Goal: Transaction & Acquisition: Purchase product/service

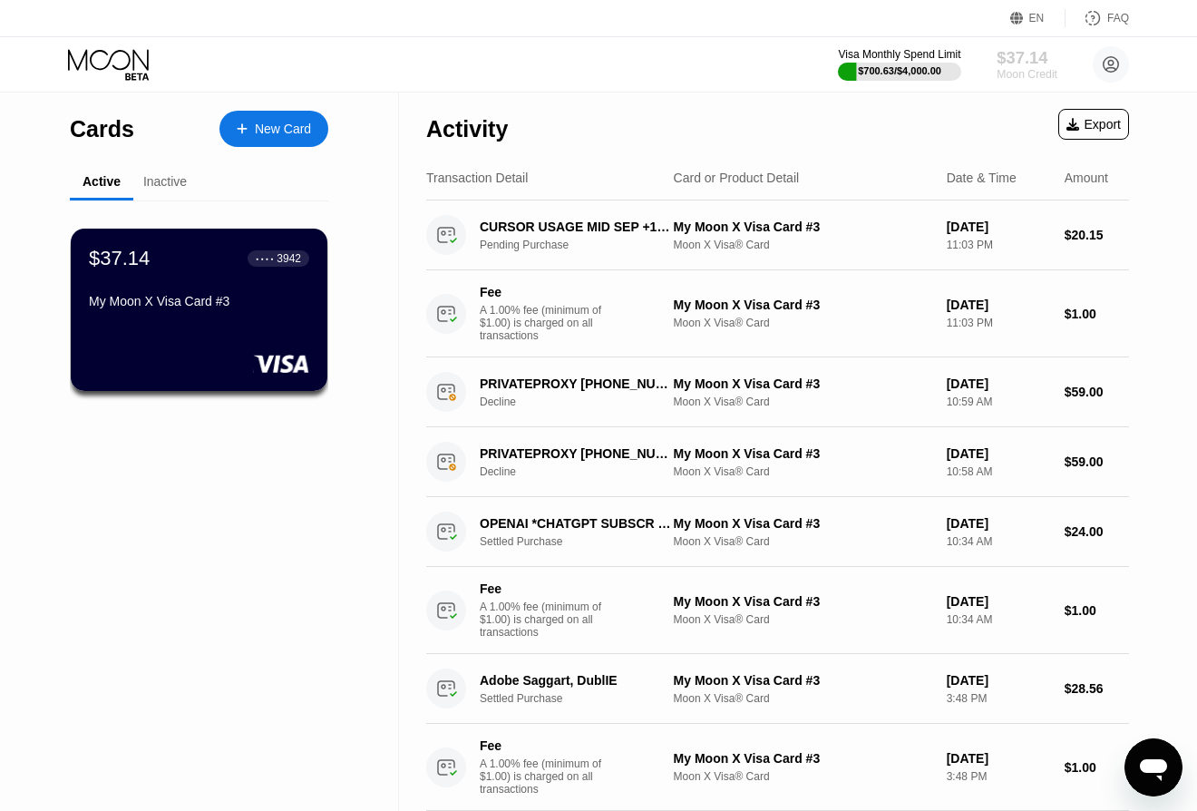
click at [1041, 64] on div "$37.14" at bounding box center [1027, 57] width 61 height 19
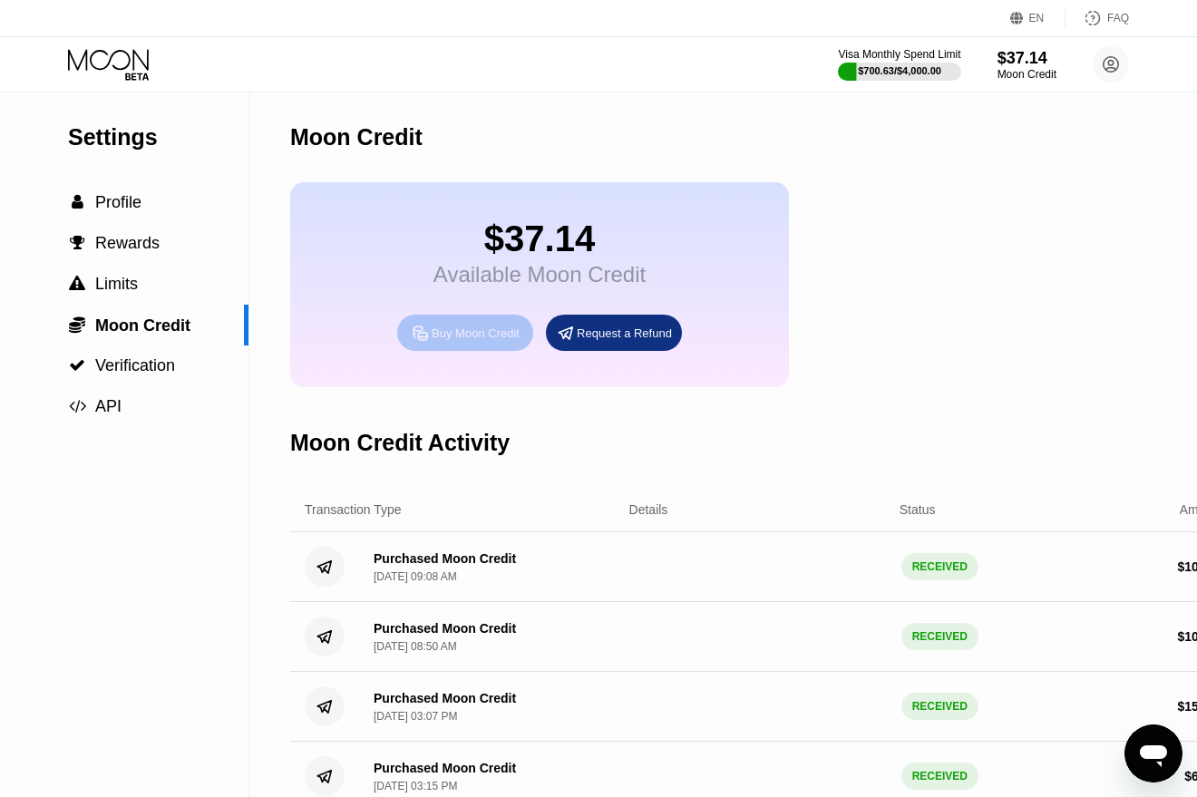
click at [488, 328] on div "Buy Moon Credit" at bounding box center [476, 333] width 88 height 15
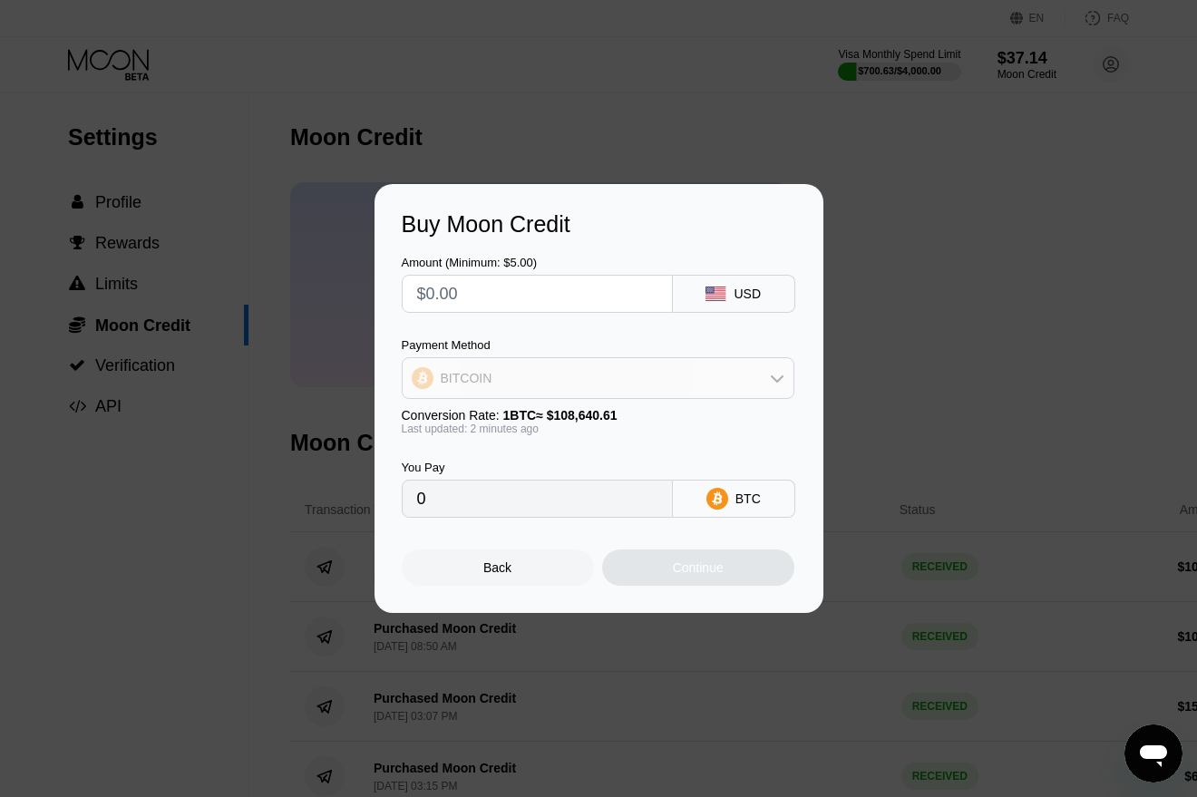
click at [502, 376] on div "BITCOIN" at bounding box center [598, 378] width 391 height 36
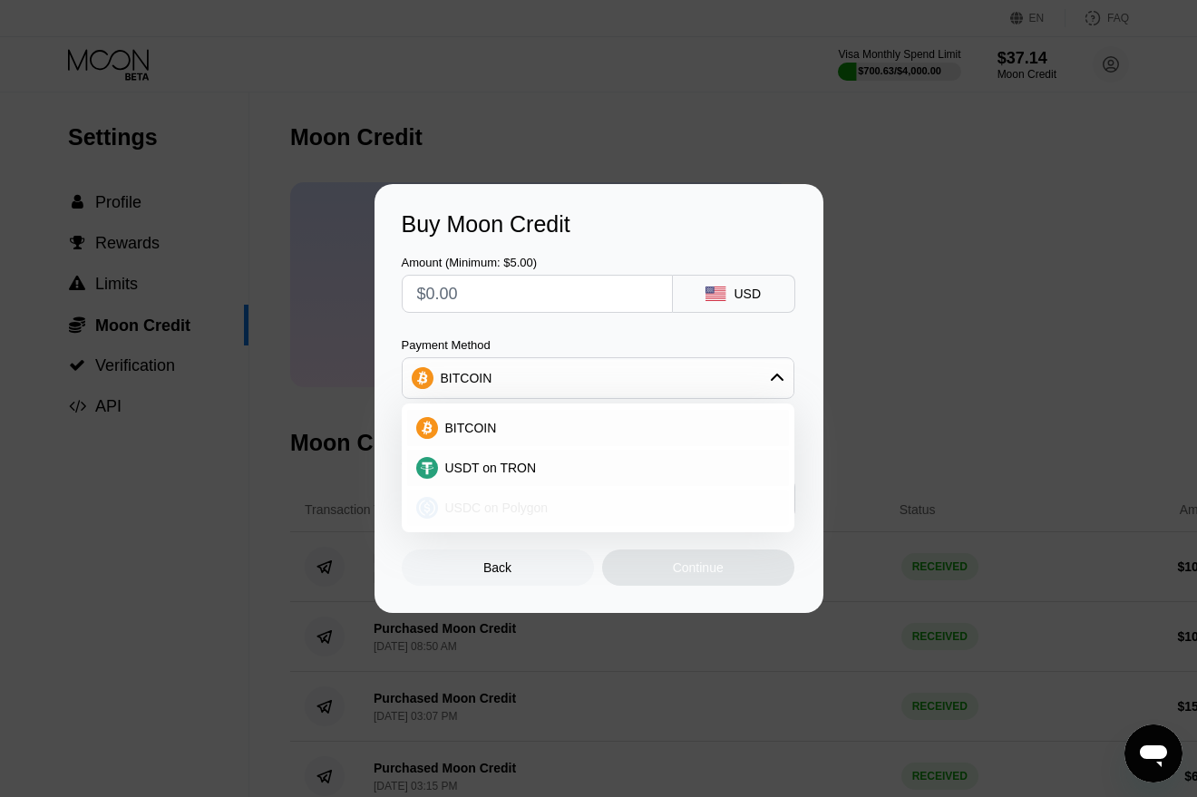
drag, startPoint x: 497, startPoint y: 504, endPoint x: 504, endPoint y: 488, distance: 17.9
click at [497, 504] on span "USDC on Polygon" at bounding box center [496, 508] width 103 height 15
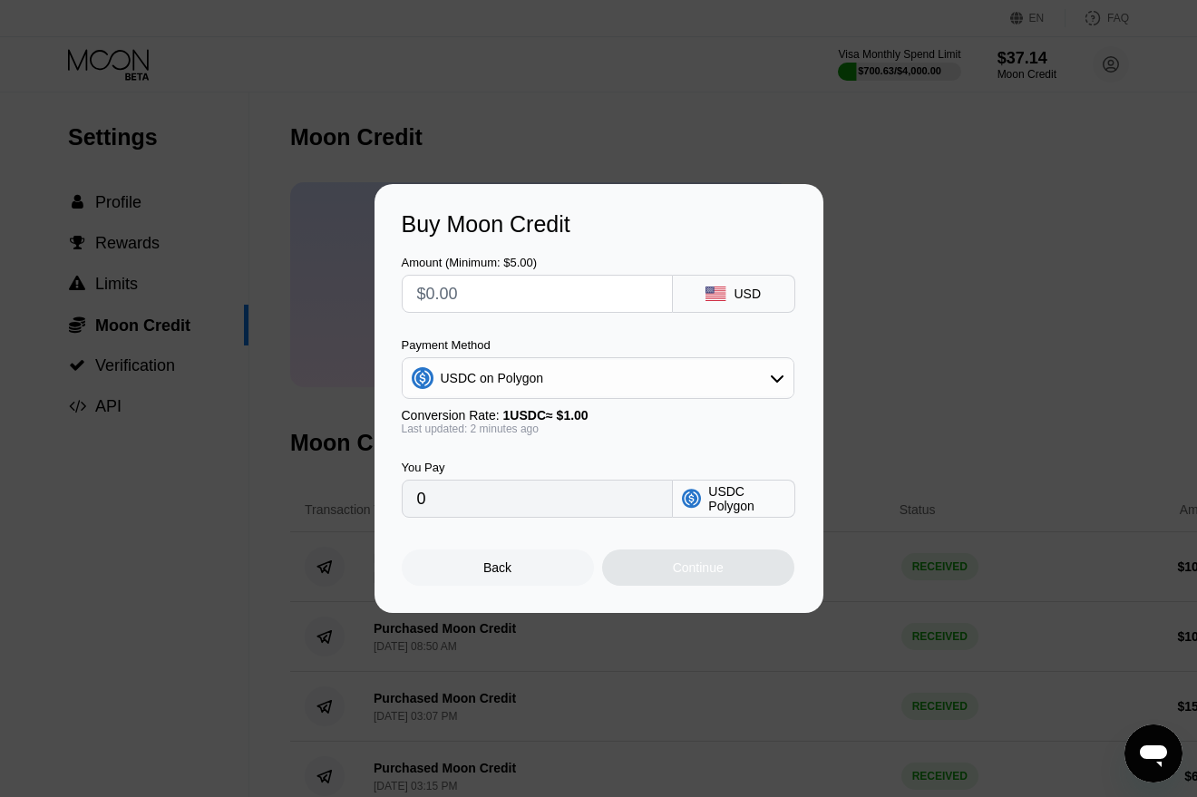
click at [521, 284] on input "text" at bounding box center [537, 294] width 240 height 36
type input "$1"
type input "1.00000000"
type input "$10"
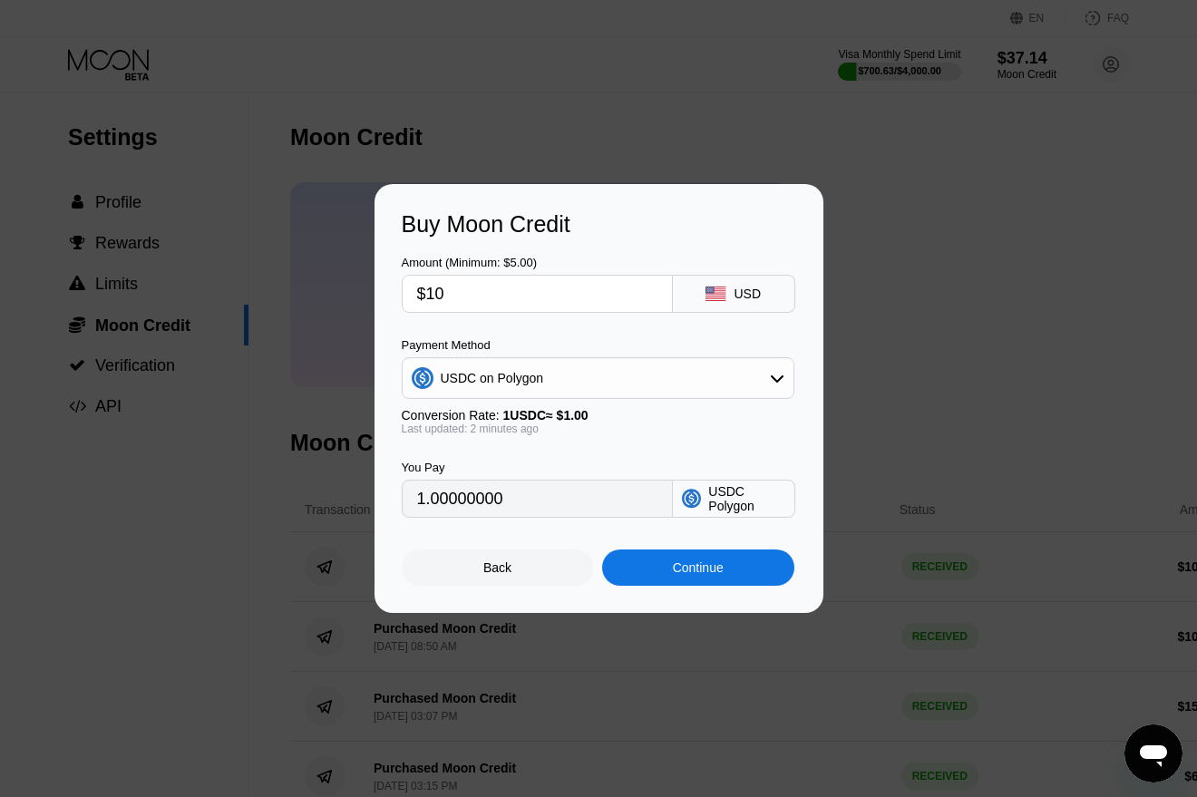
type input "10.00000000"
type input "$100"
type input "100.00000000"
type input "$100"
click at [591, 341] on div "Payment Method" at bounding box center [598, 345] width 393 height 14
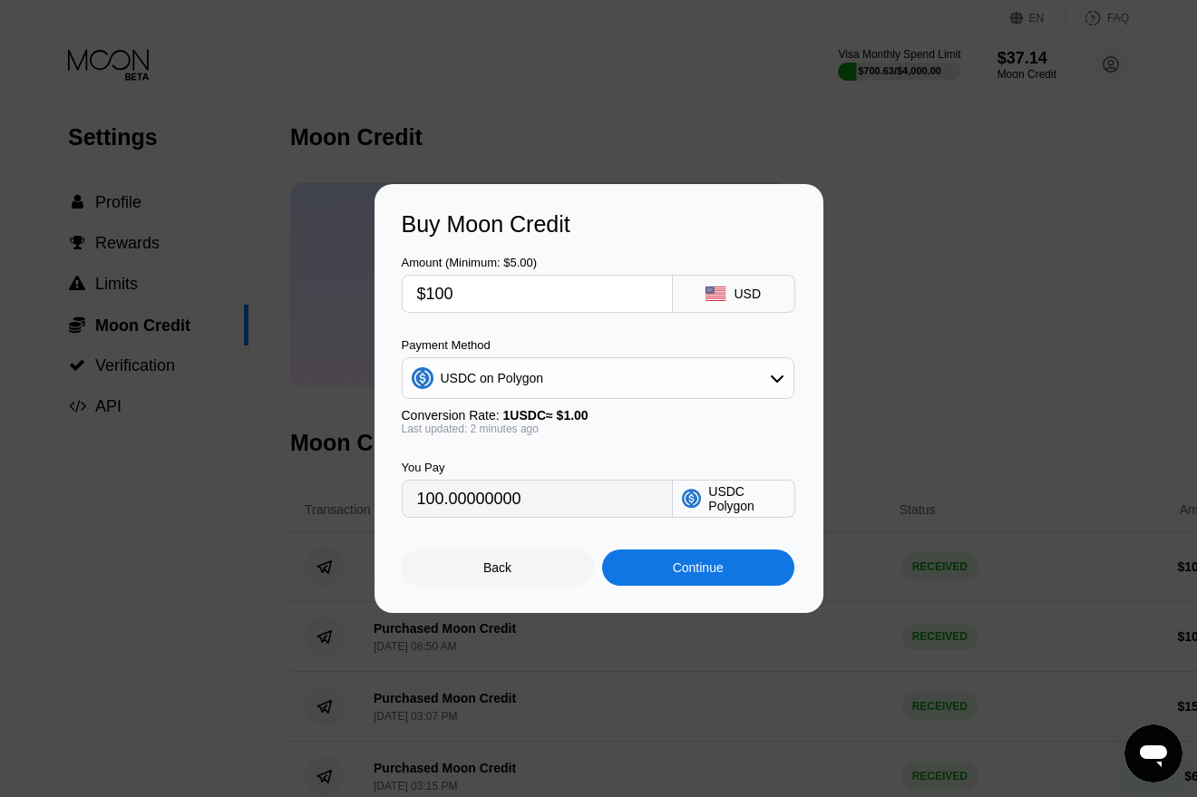
click at [681, 563] on div "Continue" at bounding box center [698, 567] width 51 height 15
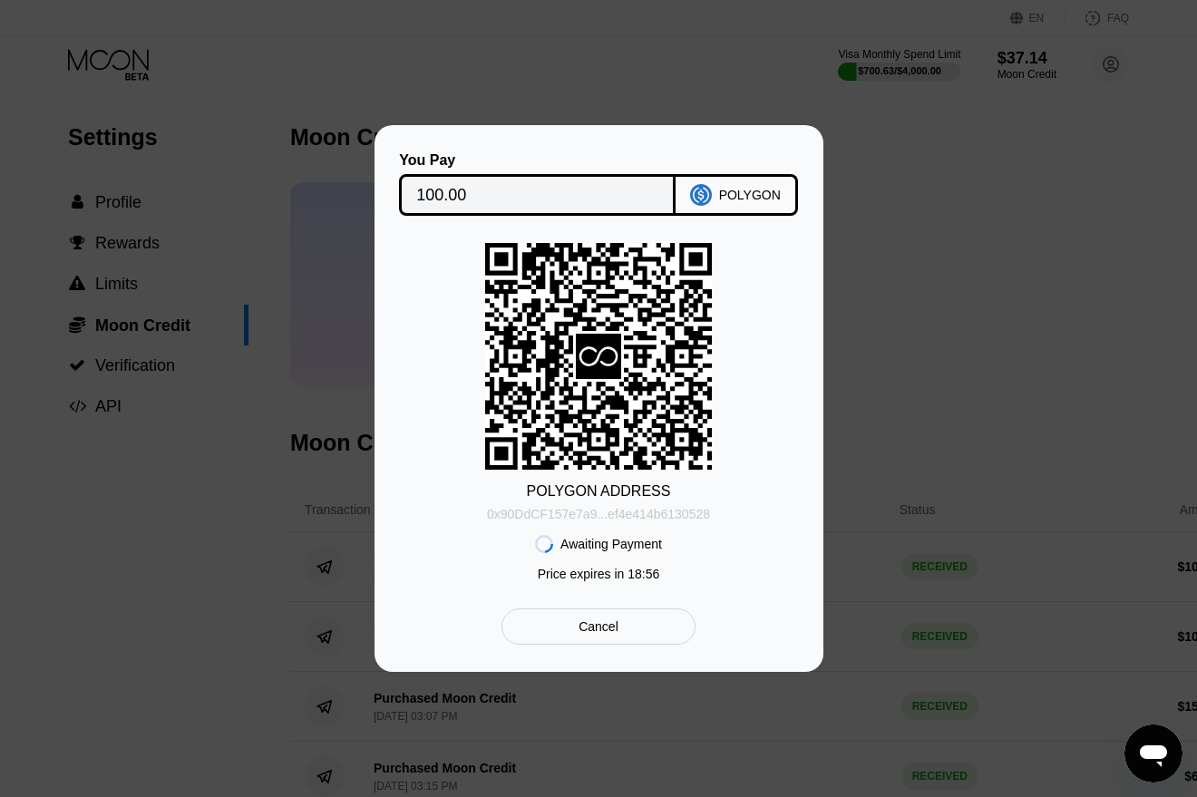
click at [653, 509] on div "0x90DdCF157e7a9...ef4e414b6130528" at bounding box center [598, 514] width 223 height 15
